Goal: Register for event/course

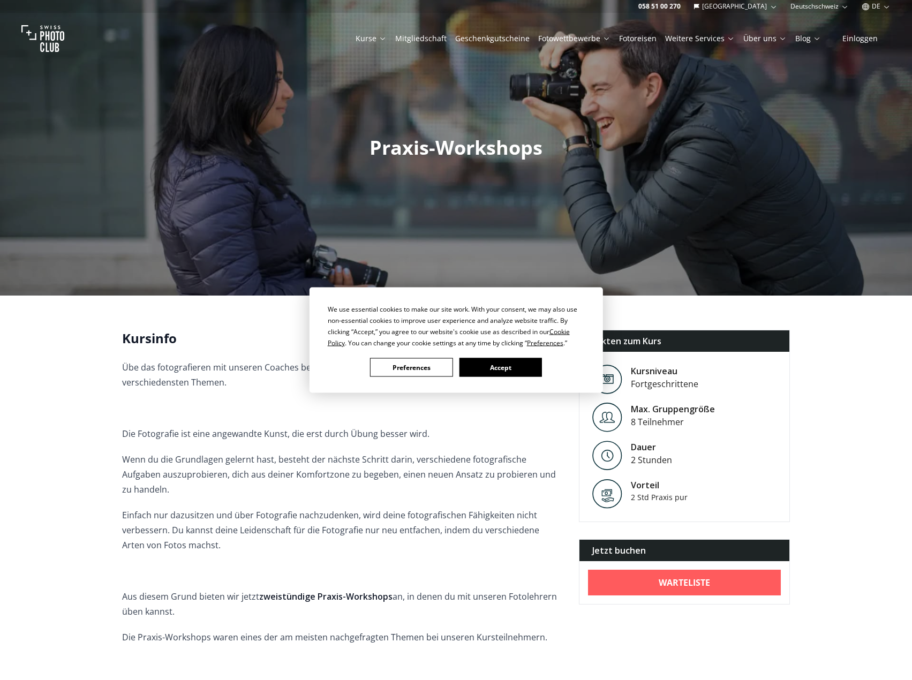
click at [440, 367] on button "Preferences" at bounding box center [411, 367] width 82 height 19
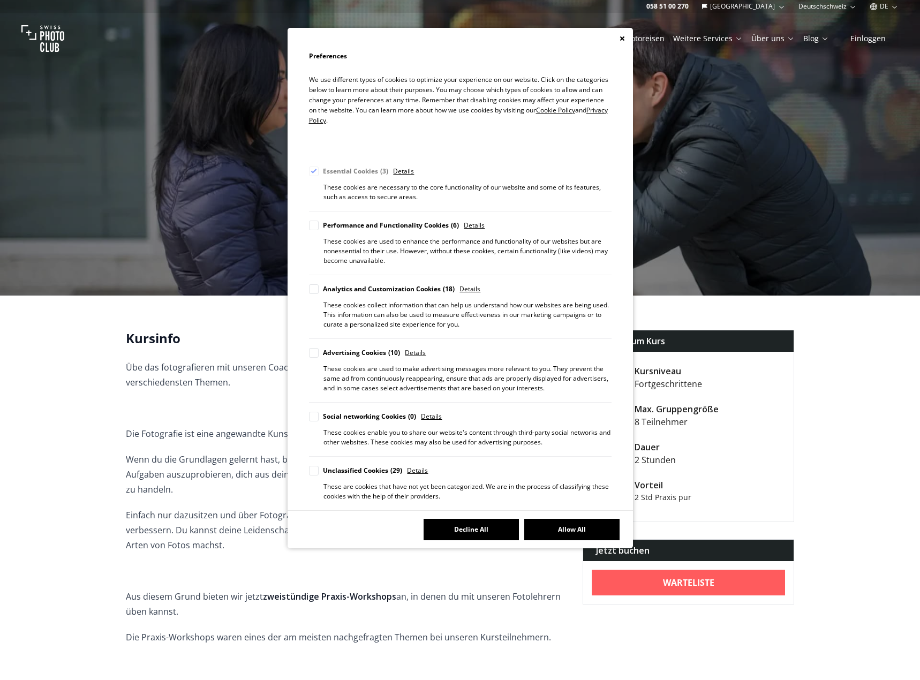
drag, startPoint x: 550, startPoint y: 527, endPoint x: 461, endPoint y: 527, distance: 90.0
click at [461, 527] on div "Decline All Allow All" at bounding box center [460, 529] width 345 height 38
click at [461, 526] on button "Decline All" at bounding box center [471, 529] width 95 height 21
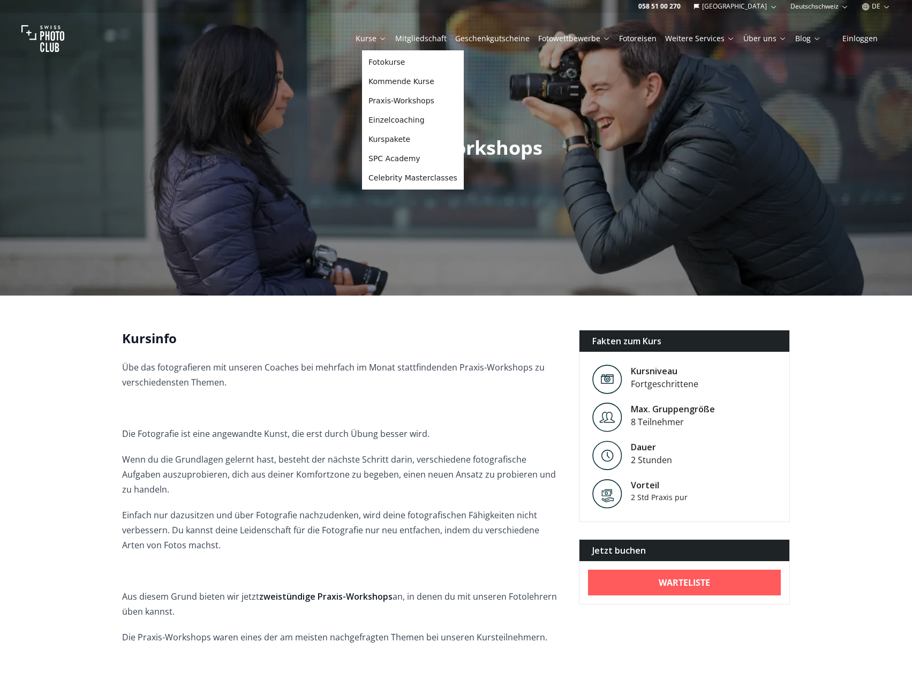
click at [391, 43] on button "Kurse" at bounding box center [371, 38] width 40 height 15
click at [413, 63] on link "Fotokurse" at bounding box center [412, 61] width 97 height 19
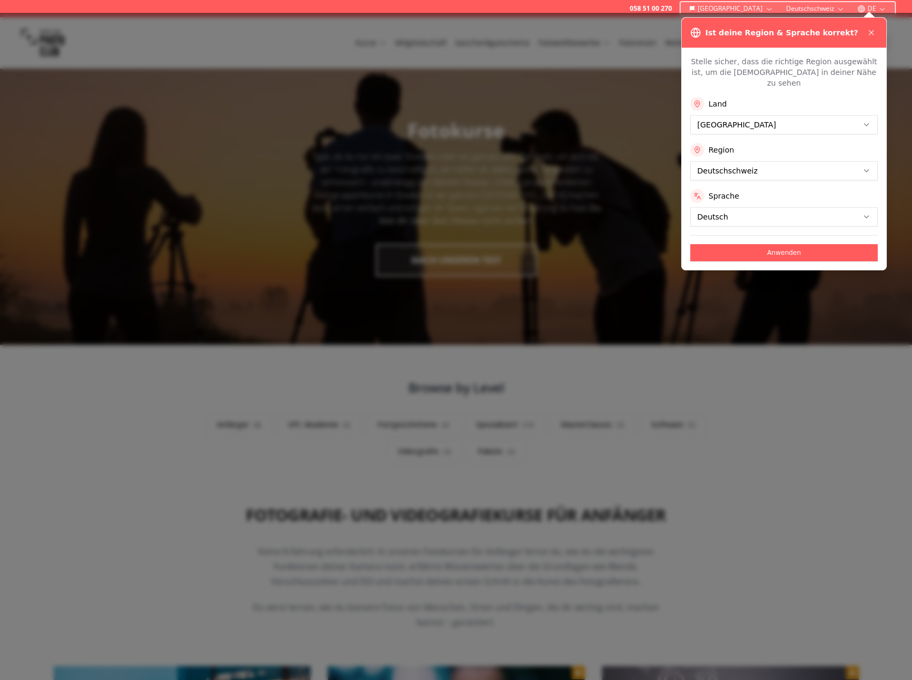
click at [753, 244] on button "Anwenden" at bounding box center [783, 252] width 187 height 17
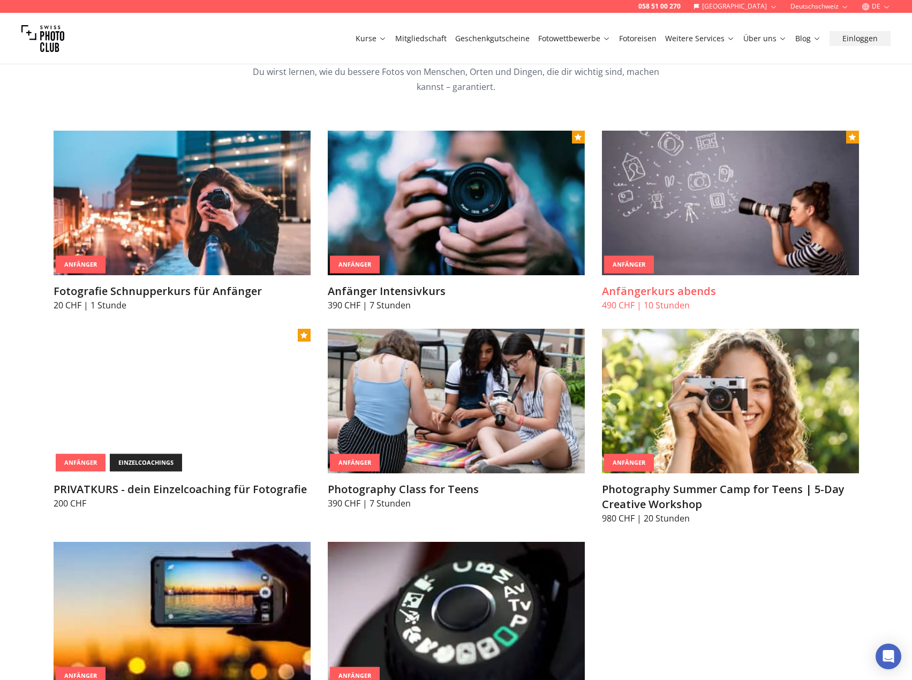
scroll to position [589, 0]
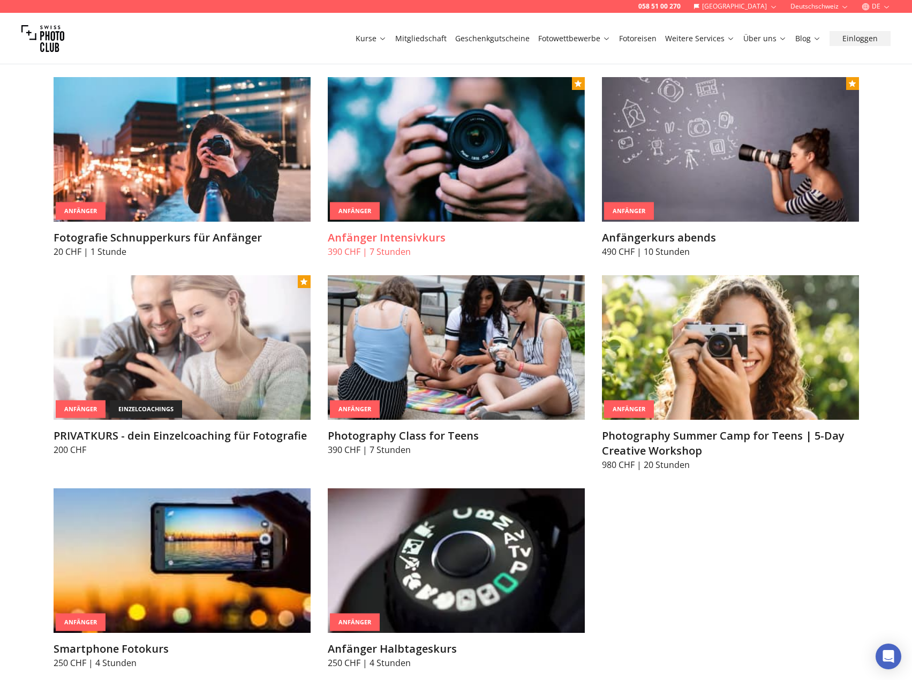
click at [394, 167] on img at bounding box center [456, 149] width 257 height 145
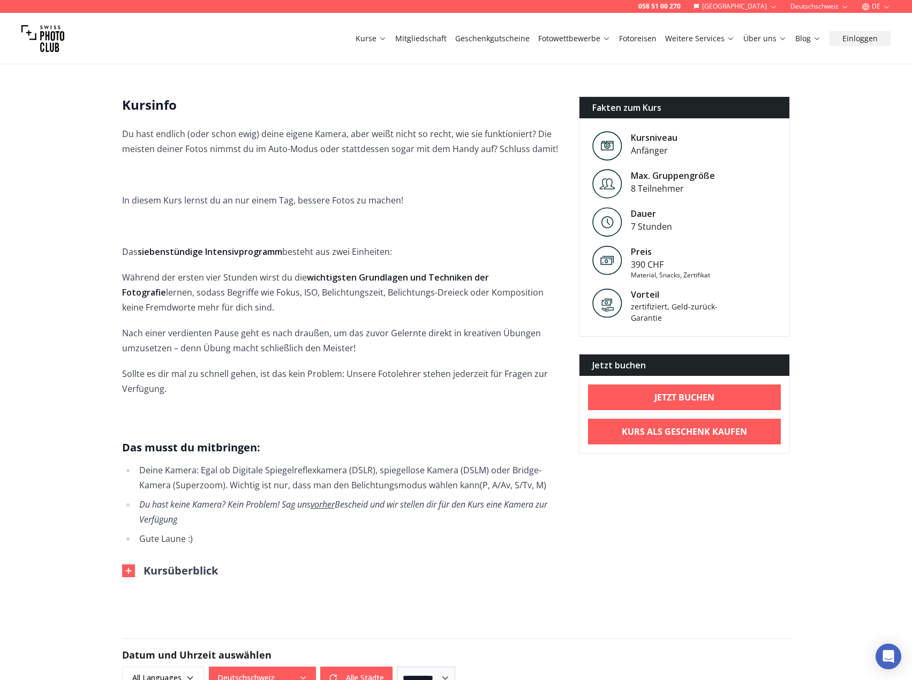
scroll to position [428, 0]
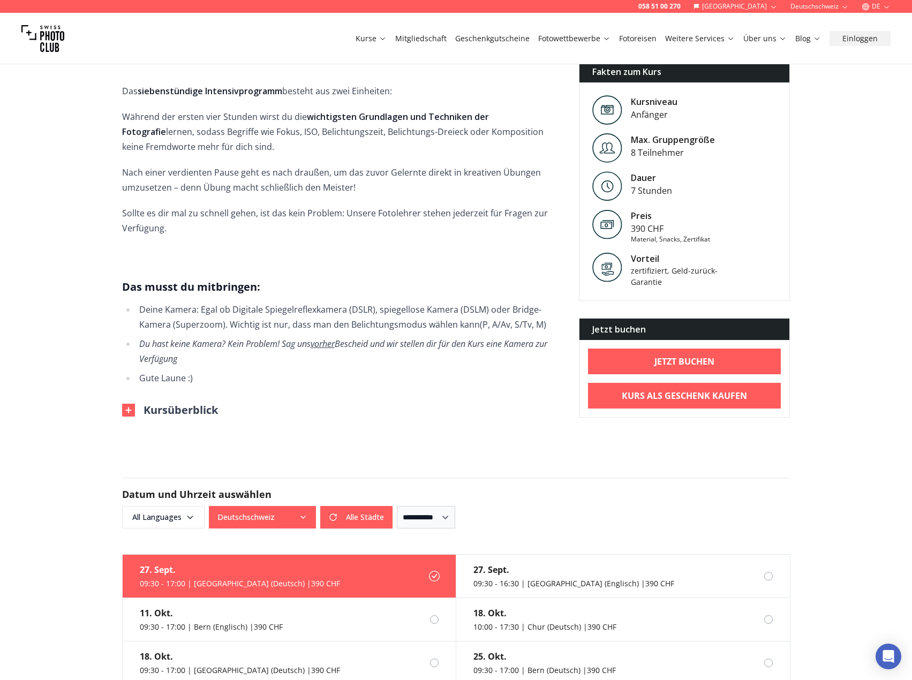
click at [414, 403] on div "Kursüberblick" at bounding box center [342, 410] width 440 height 15
click at [126, 404] on img at bounding box center [128, 410] width 13 height 13
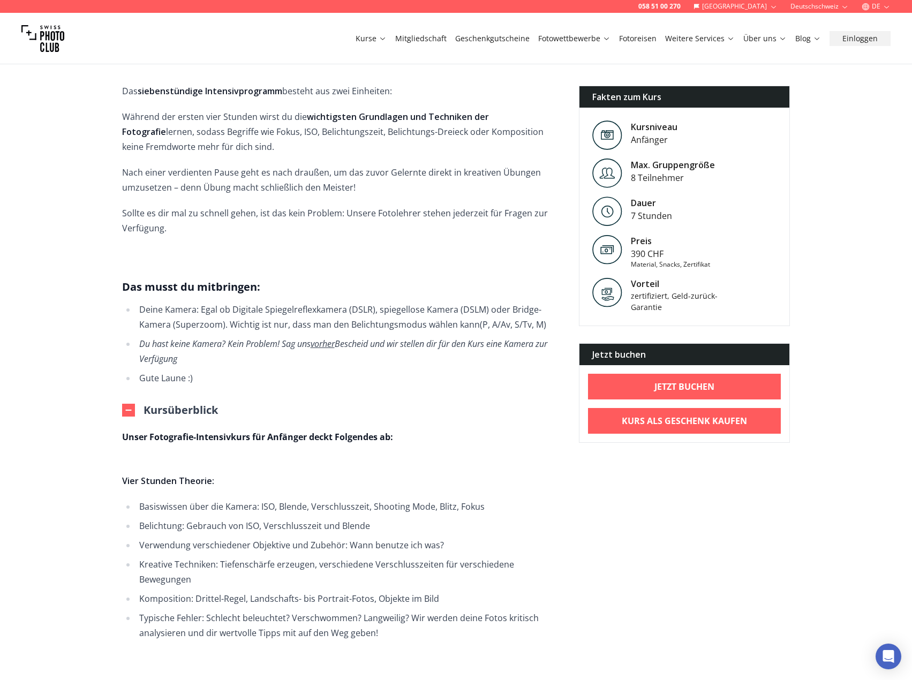
scroll to position [535, 0]
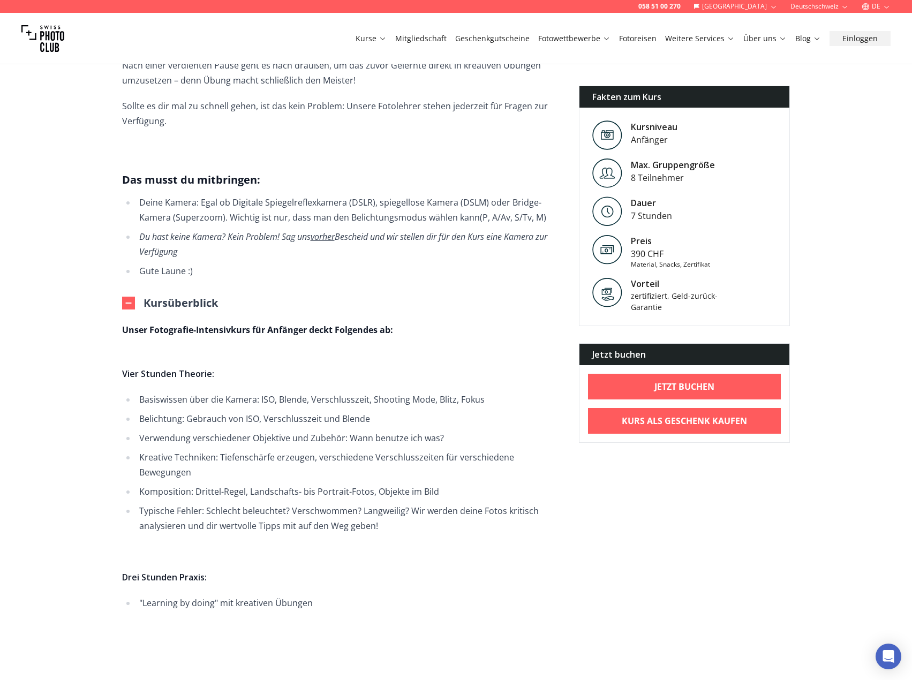
click at [301, 431] on li "Verwendung verschiedener Objektive und Zubehör: Wann benutze ich was?" at bounding box center [349, 438] width 426 height 15
click at [274, 450] on li "Kreative Techniken: Tiefenschärfe erzeugen, verschiedene Verschlusszeiten für v…" at bounding box center [349, 465] width 426 height 30
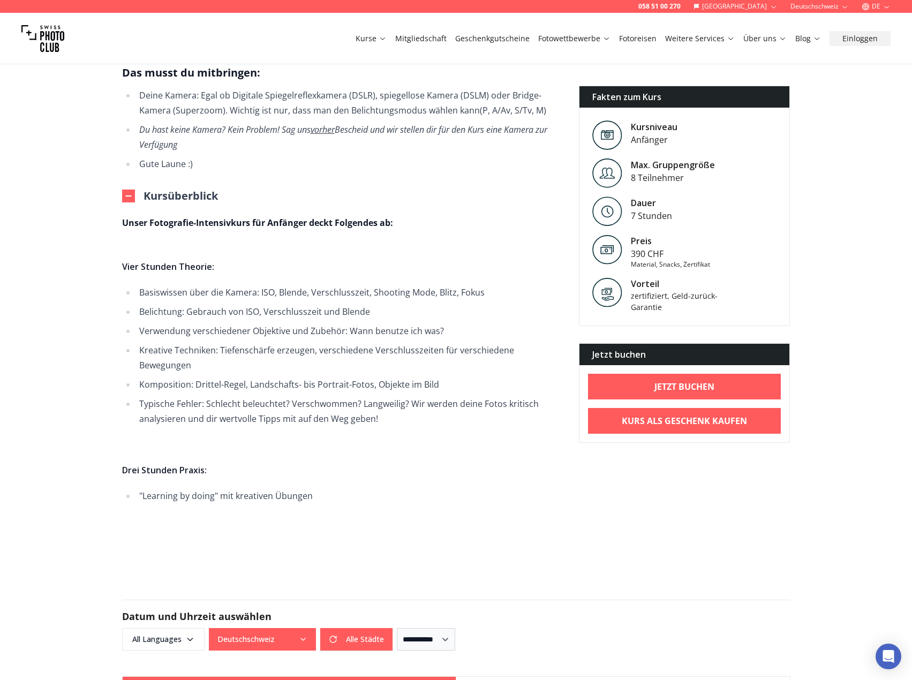
scroll to position [857, 0]
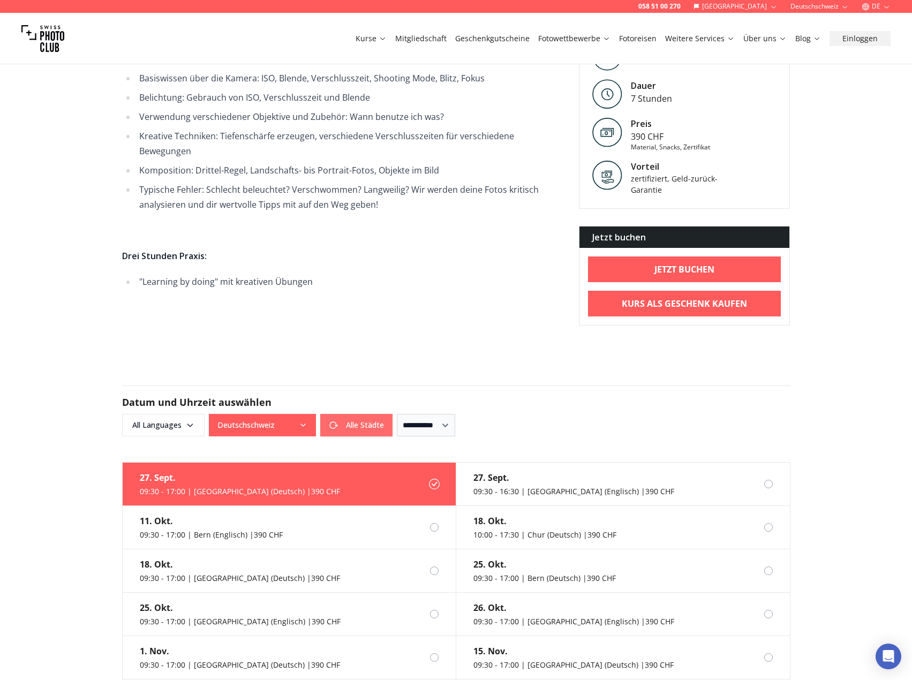
click at [342, 414] on button "Alle Städte" at bounding box center [356, 425] width 72 height 22
click at [345, 414] on div "Alle Städte Alle Städte" at bounding box center [301, 425] width 184 height 22
click at [300, 421] on icon "button" at bounding box center [303, 425] width 9 height 9
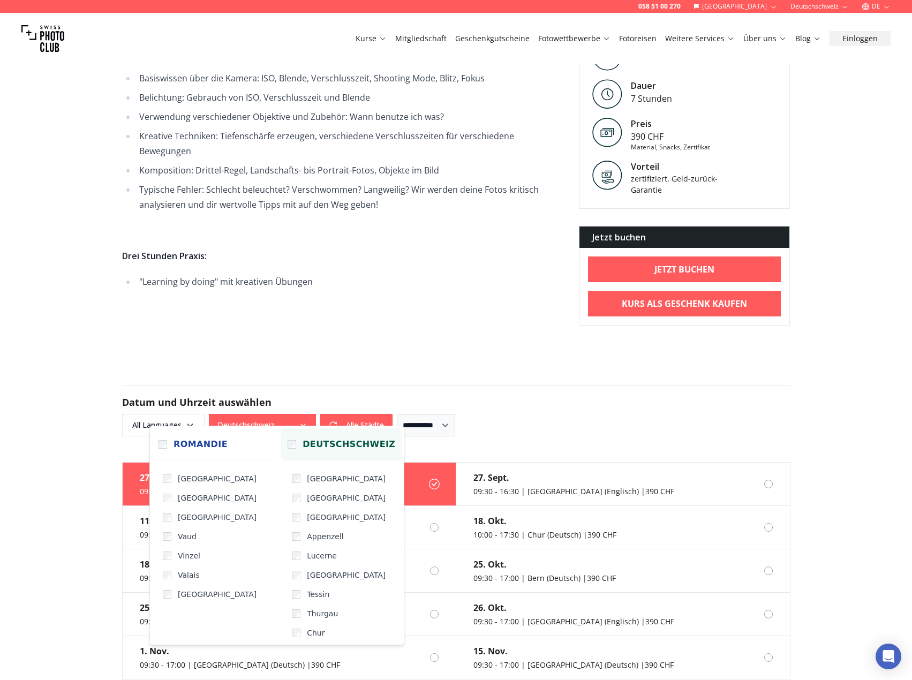
click at [281, 442] on label "Deutschschweiz" at bounding box center [341, 444] width 120 height 32
click at [290, 515] on label "[GEOGRAPHIC_DATA]" at bounding box center [345, 517] width 114 height 19
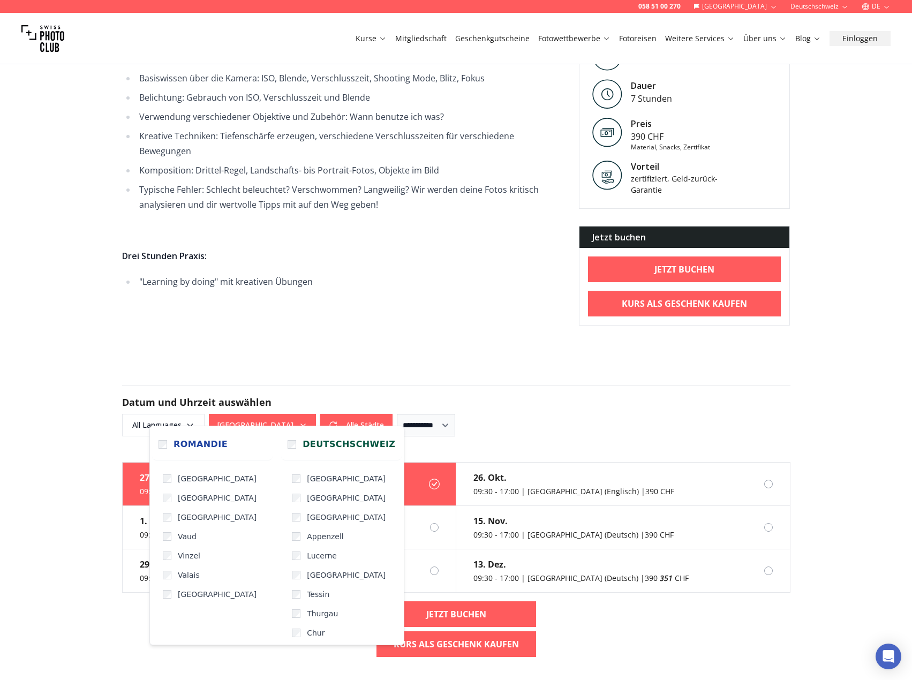
click at [564, 414] on div "**********" at bounding box center [456, 425] width 668 height 22
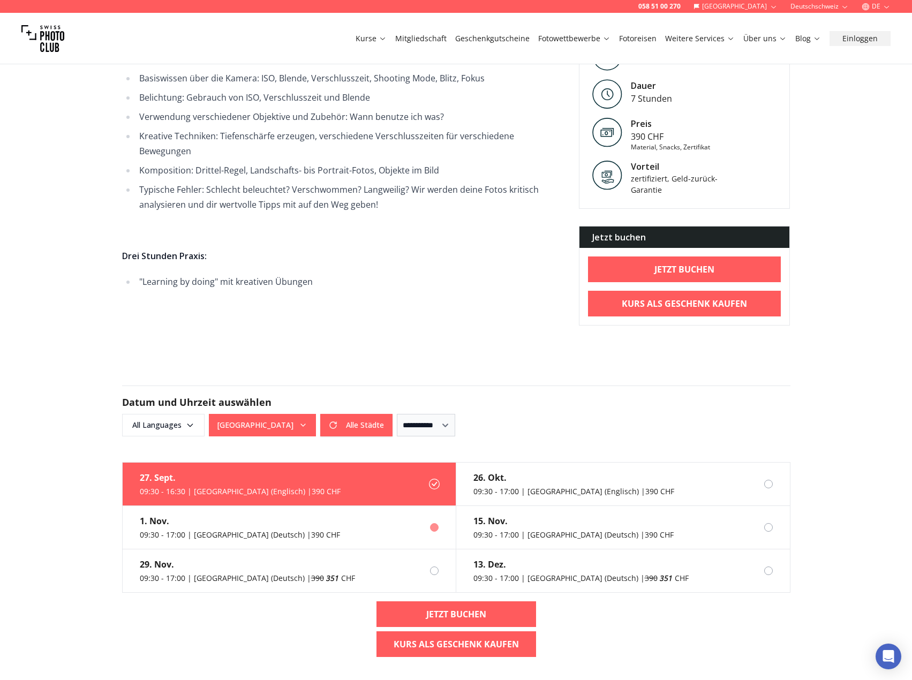
click at [267, 515] on div "1. Nov." at bounding box center [240, 521] width 200 height 13
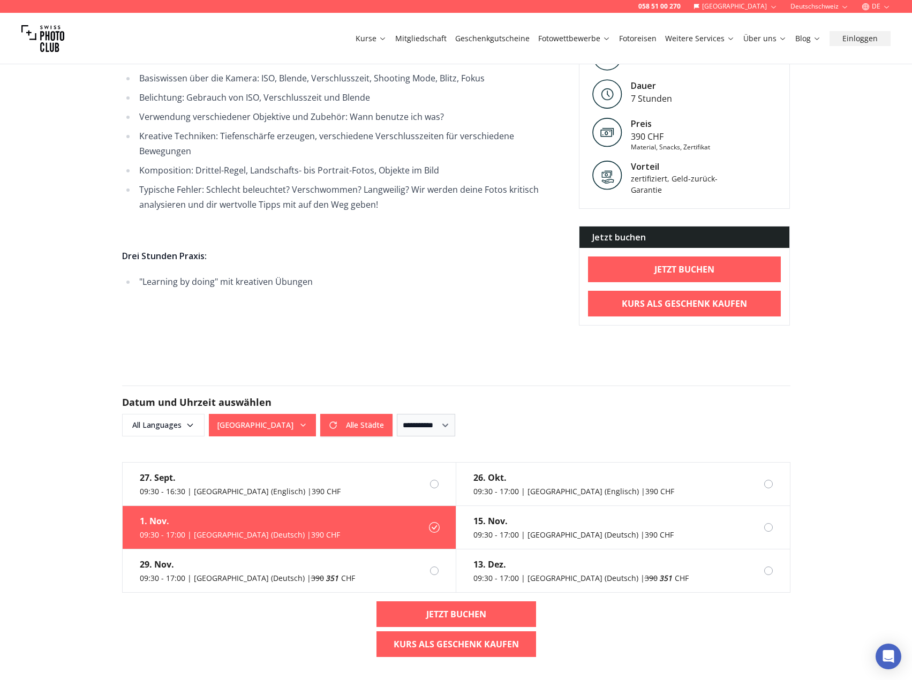
scroll to position [696, 0]
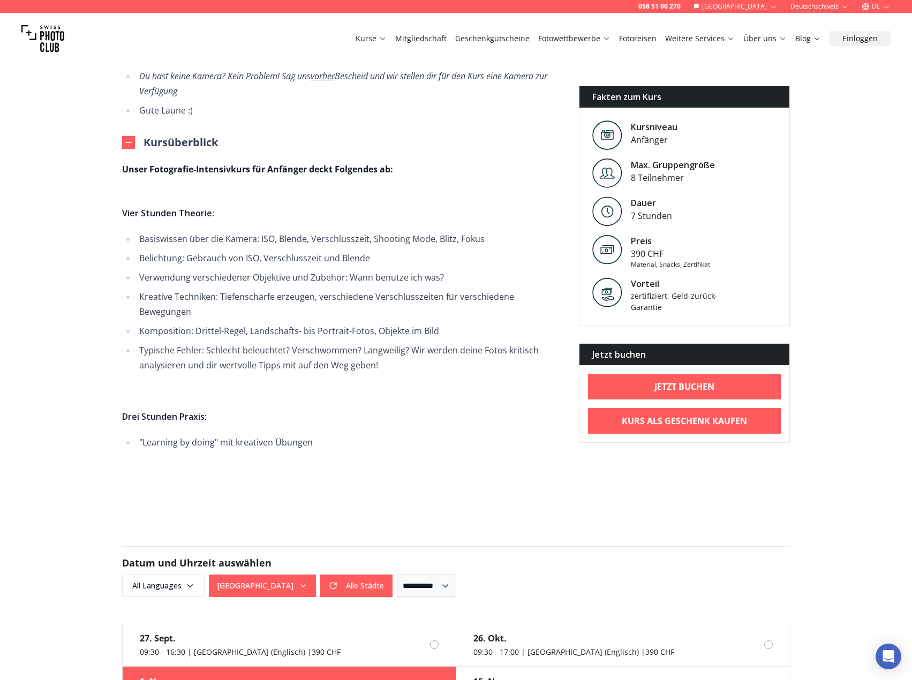
click at [501, 231] on li "Basiswissen über die Kamera: ISO, Blende, Verschlusszeit, Shooting Mode, Blitz,…" at bounding box center [349, 238] width 426 height 15
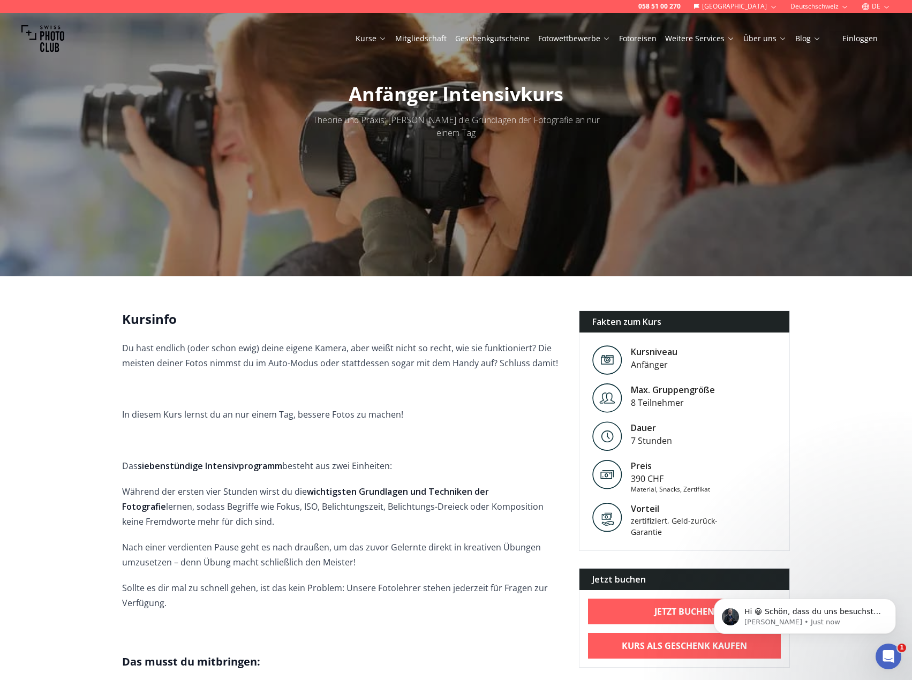
scroll to position [0, 0]
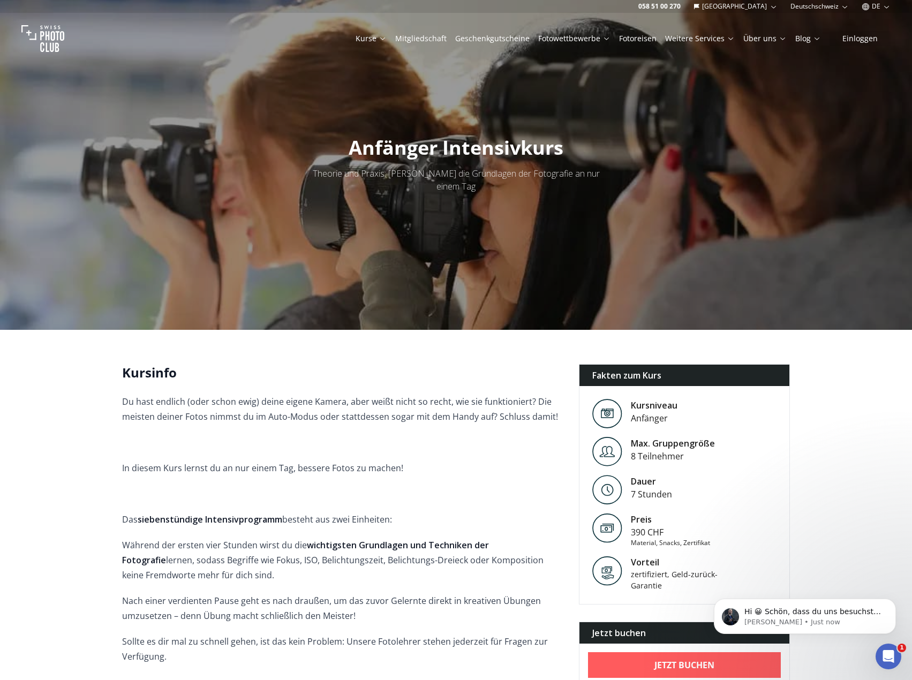
click at [387, 40] on link "Kurse" at bounding box center [371, 38] width 31 height 11
